Goal: Information Seeking & Learning: Learn about a topic

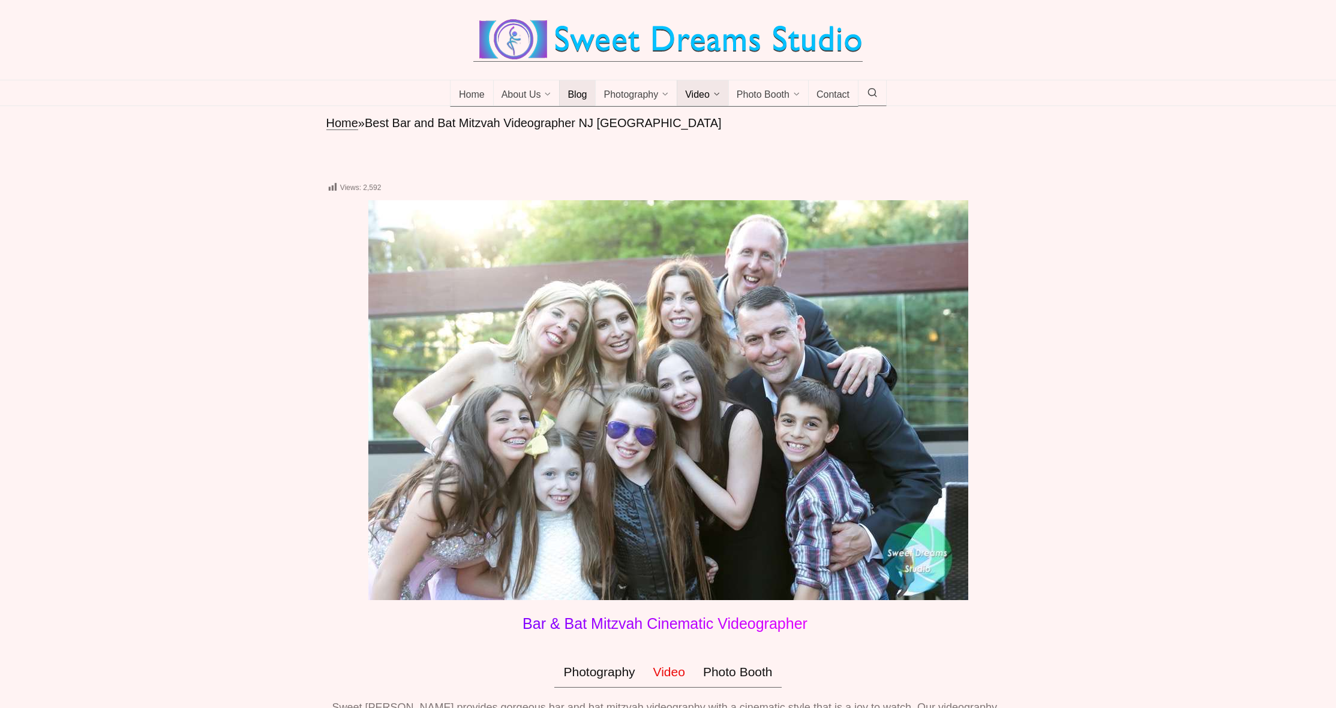
click at [575, 101] on span "Blog" at bounding box center [576, 95] width 19 height 12
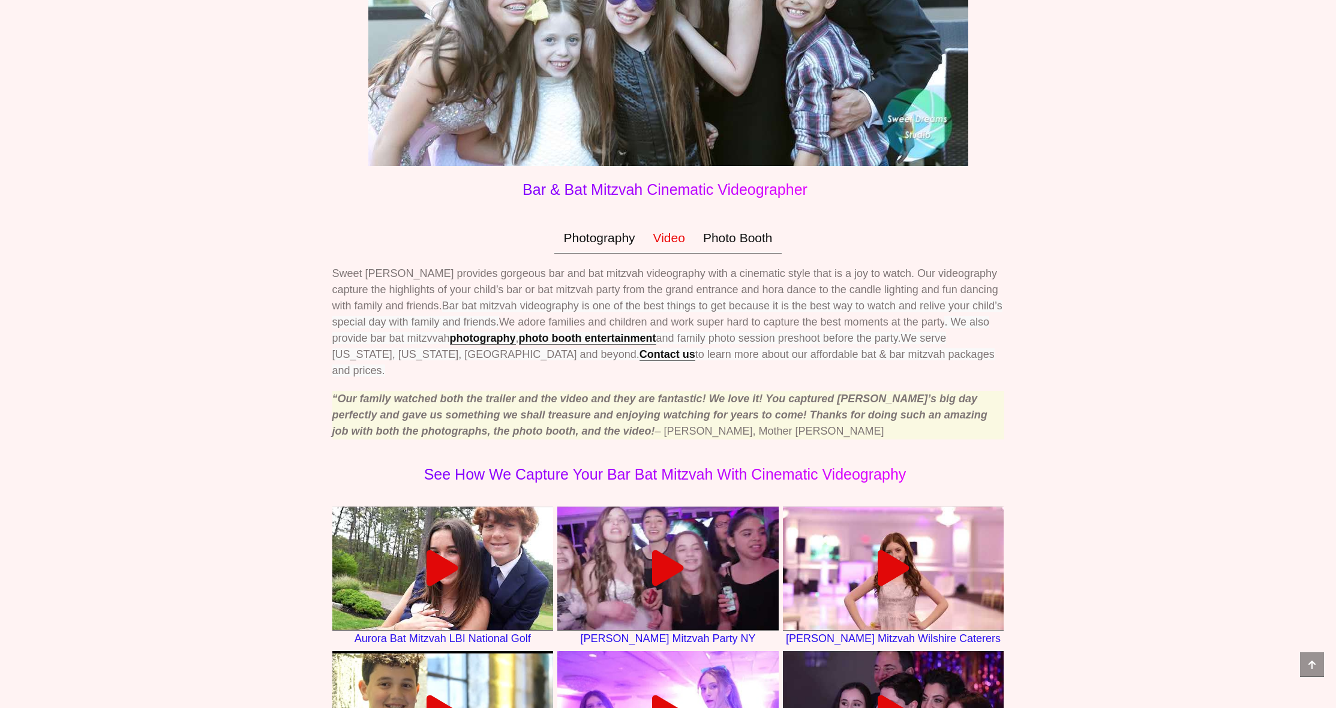
scroll to position [20, 0]
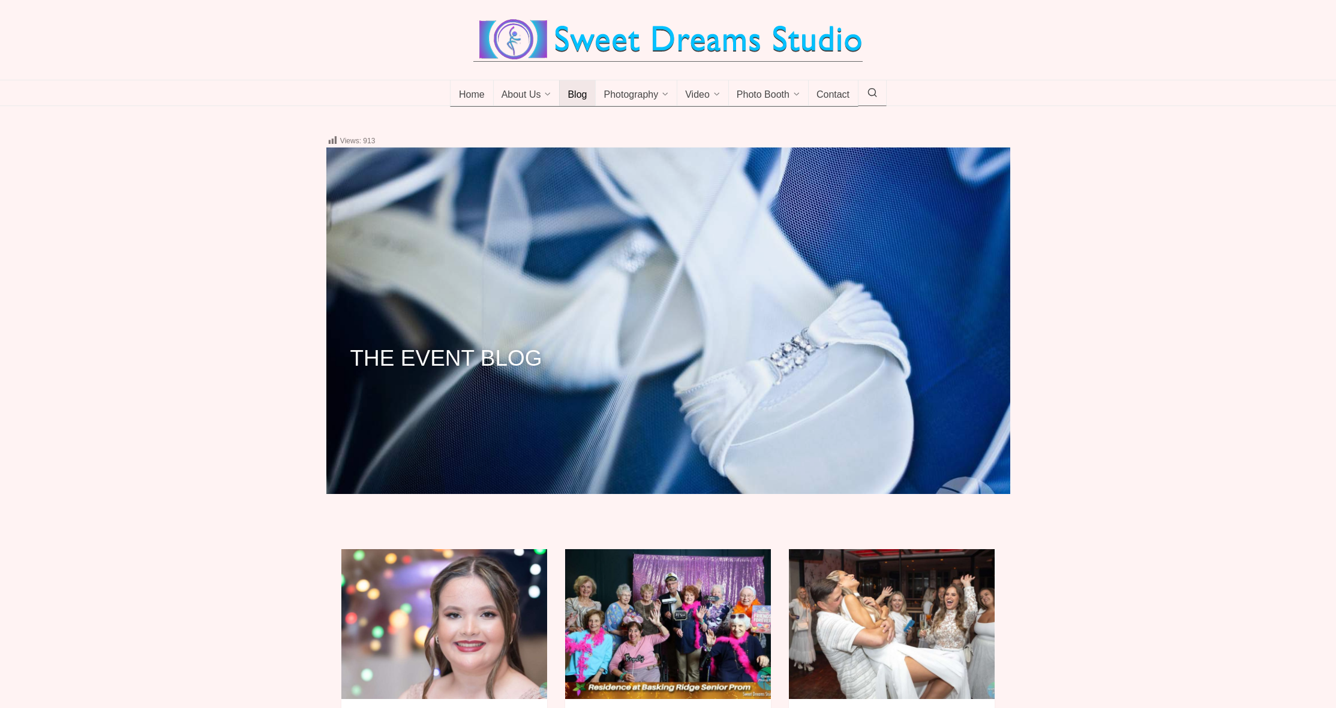
scroll to position [402, 0]
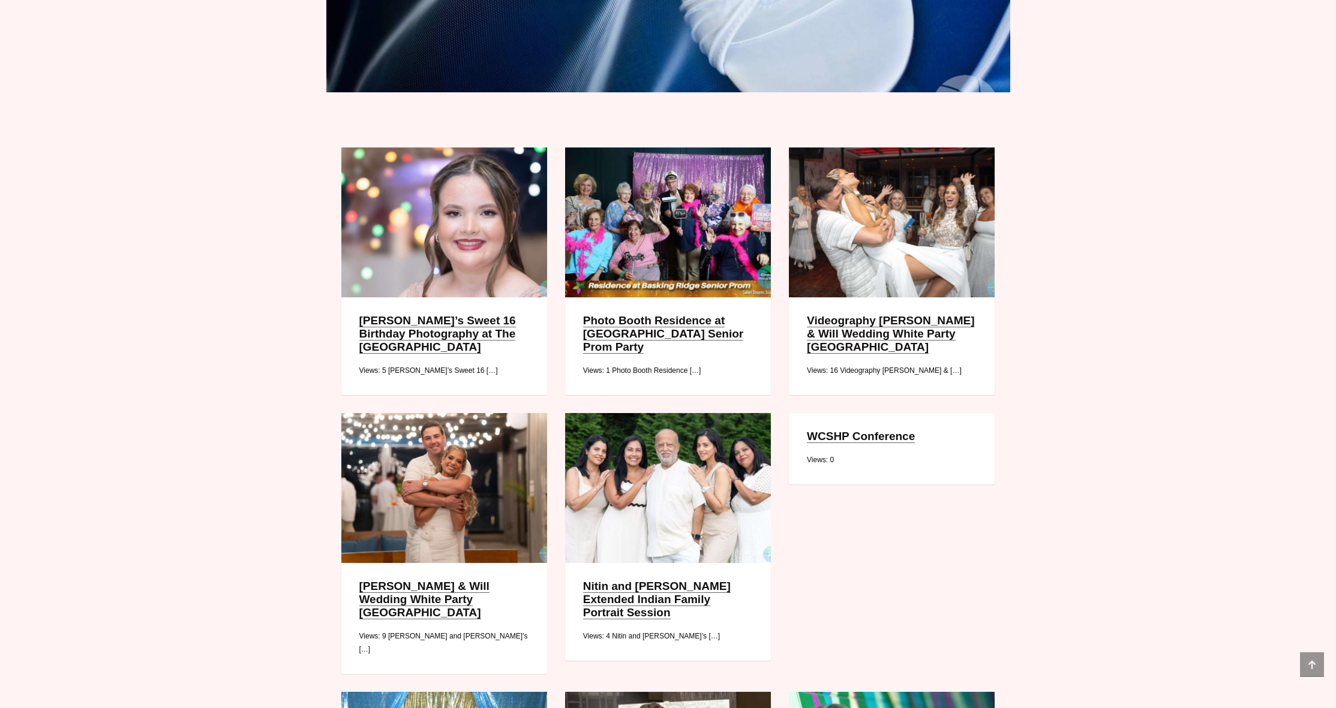
click at [445, 338] on link "[PERSON_NAME]’s Sweet 16 Birthday Photography at The [GEOGRAPHIC_DATA]" at bounding box center [437, 334] width 157 height 40
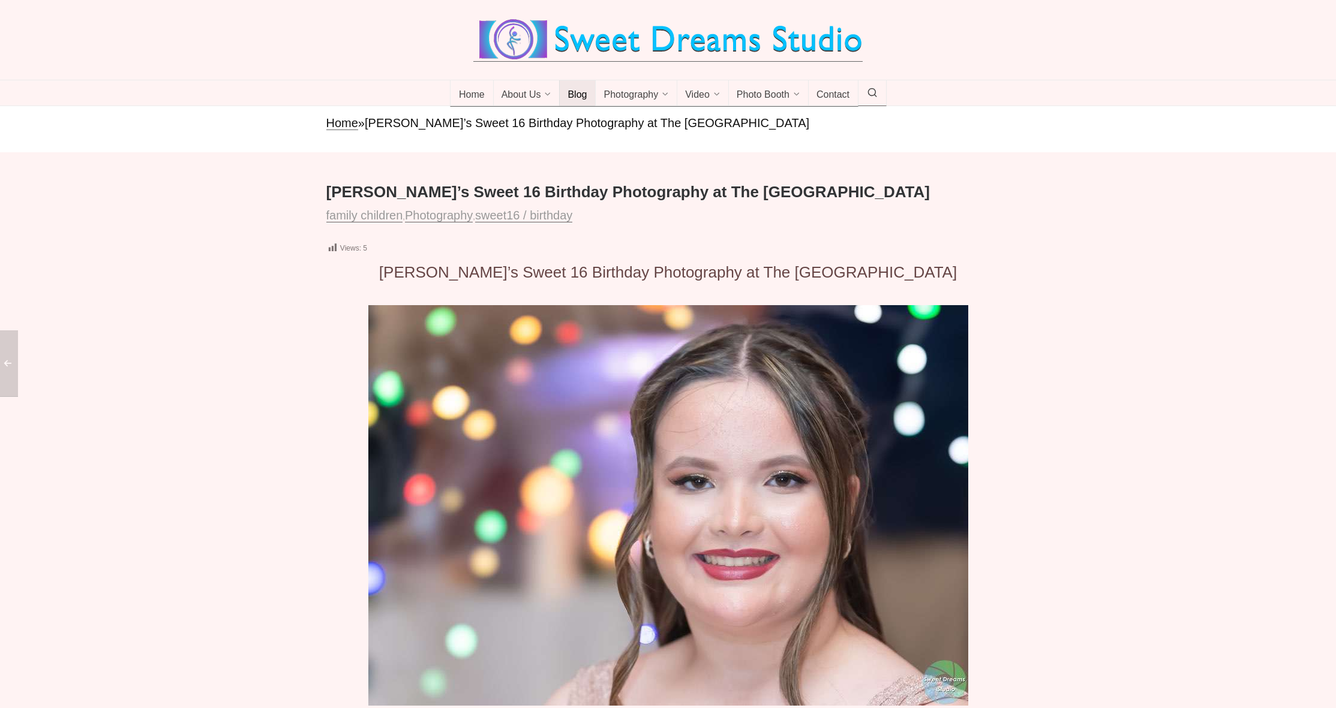
click at [582, 101] on span "Blog" at bounding box center [576, 95] width 19 height 12
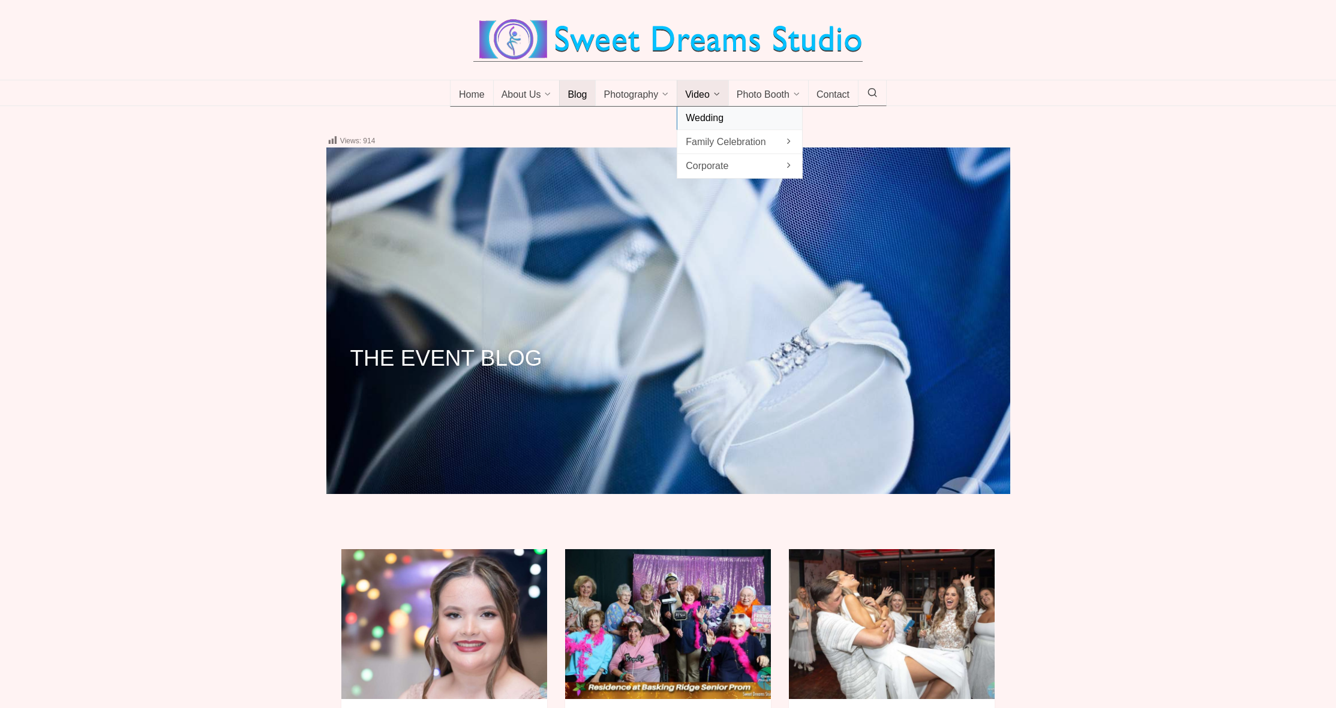
click at [721, 126] on span "Wedding" at bounding box center [740, 118] width 108 height 16
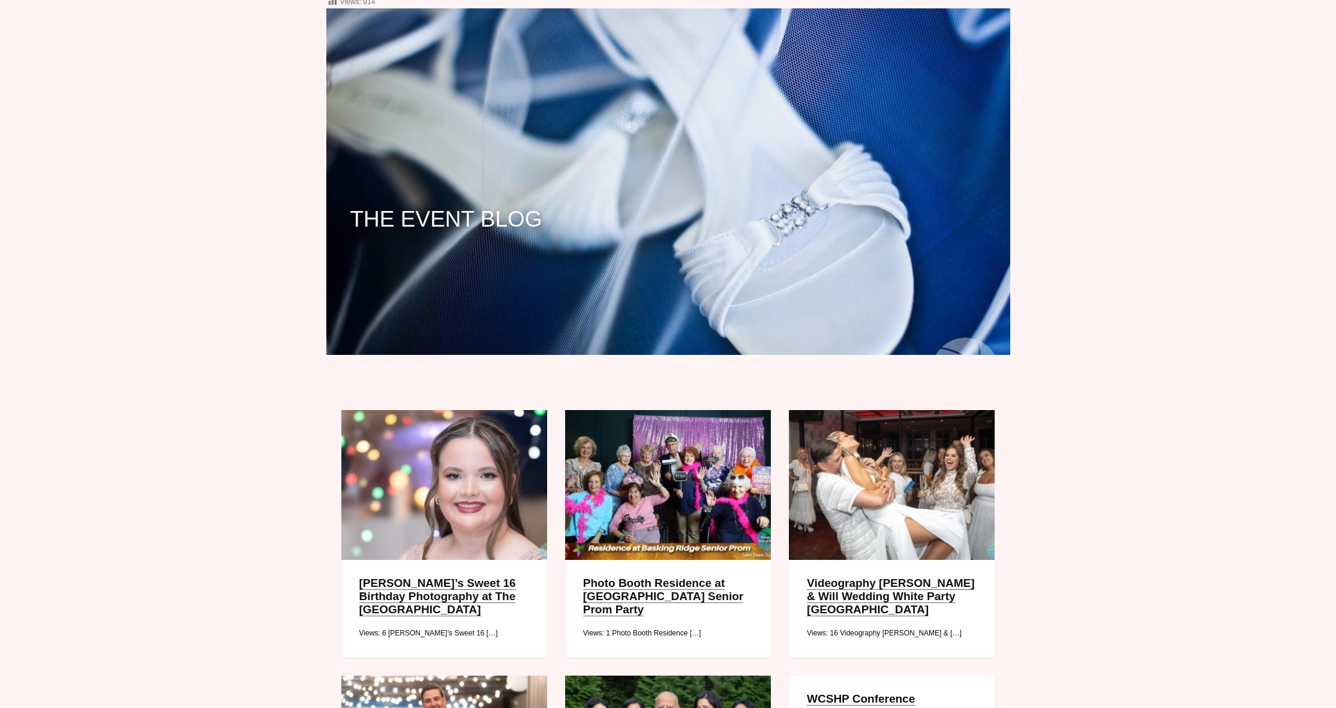
scroll to position [226, 0]
